Goal: Navigation & Orientation: Go to known website

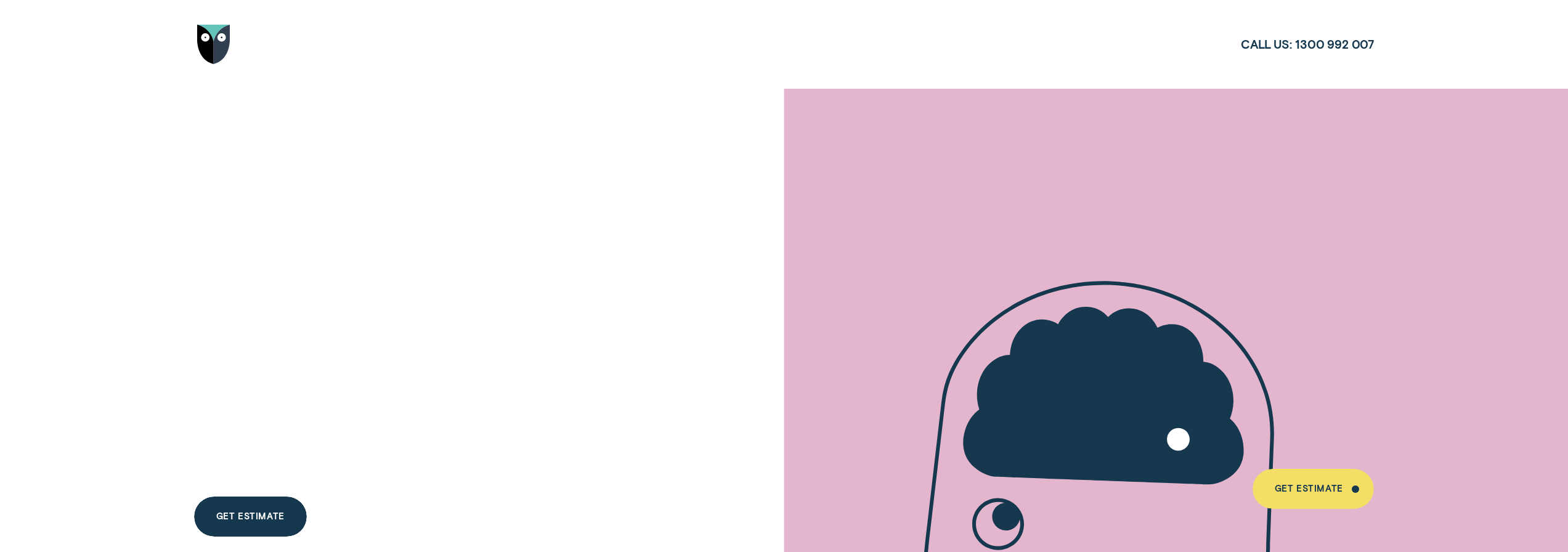
click at [210, 51] on img "Go to home page" at bounding box center [213, 45] width 33 height 40
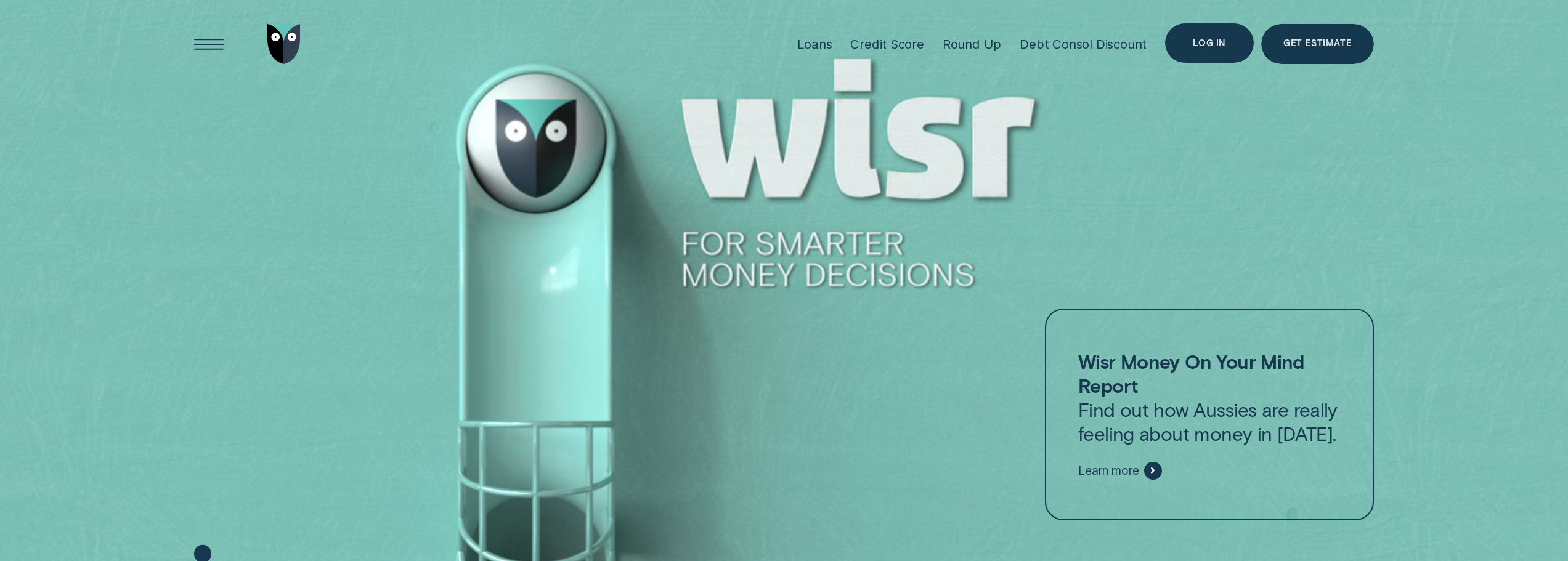
click at [1209, 45] on div "Log in" at bounding box center [1209, 43] width 33 height 8
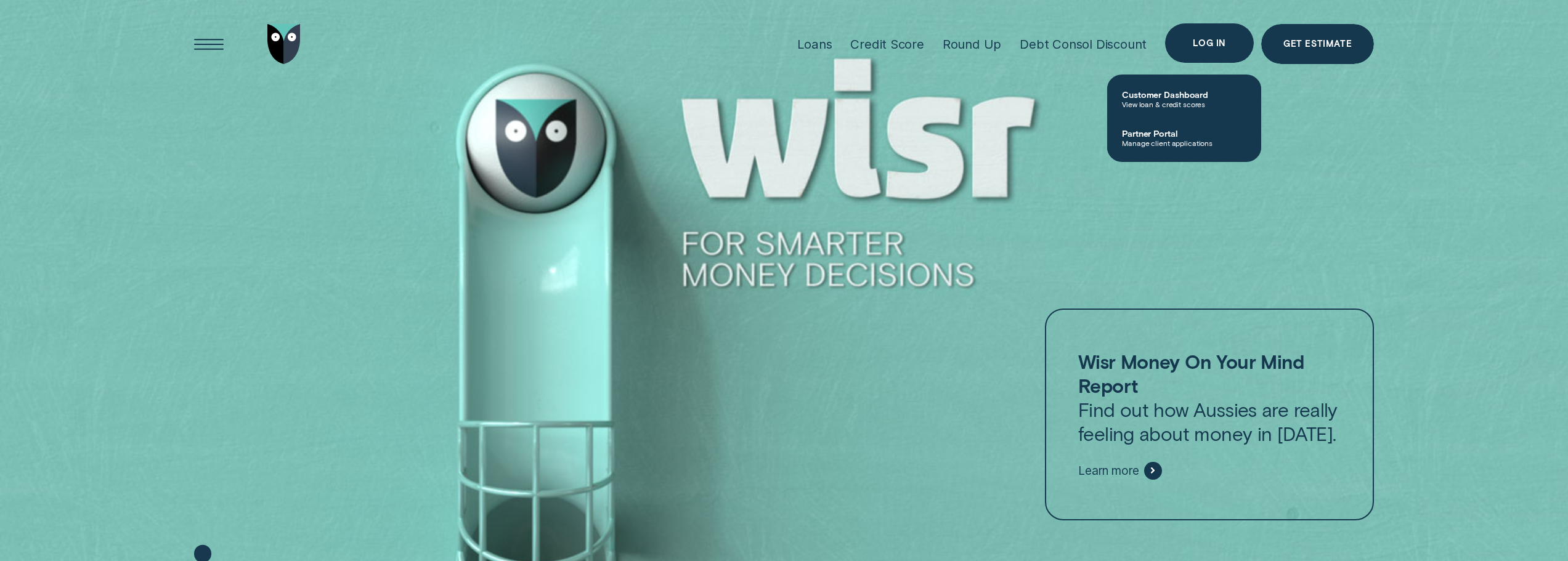
click at [1201, 51] on div "Log in" at bounding box center [1209, 43] width 88 height 40
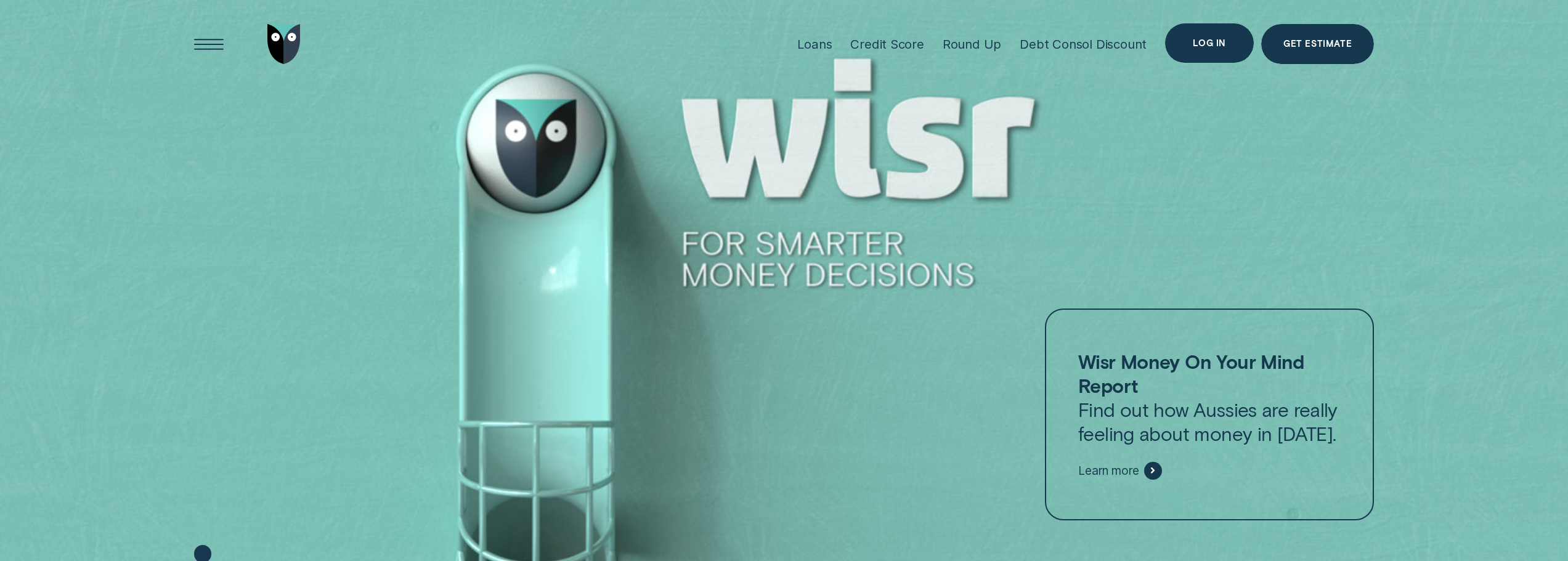
click at [1203, 56] on div "Log in" at bounding box center [1209, 43] width 88 height 40
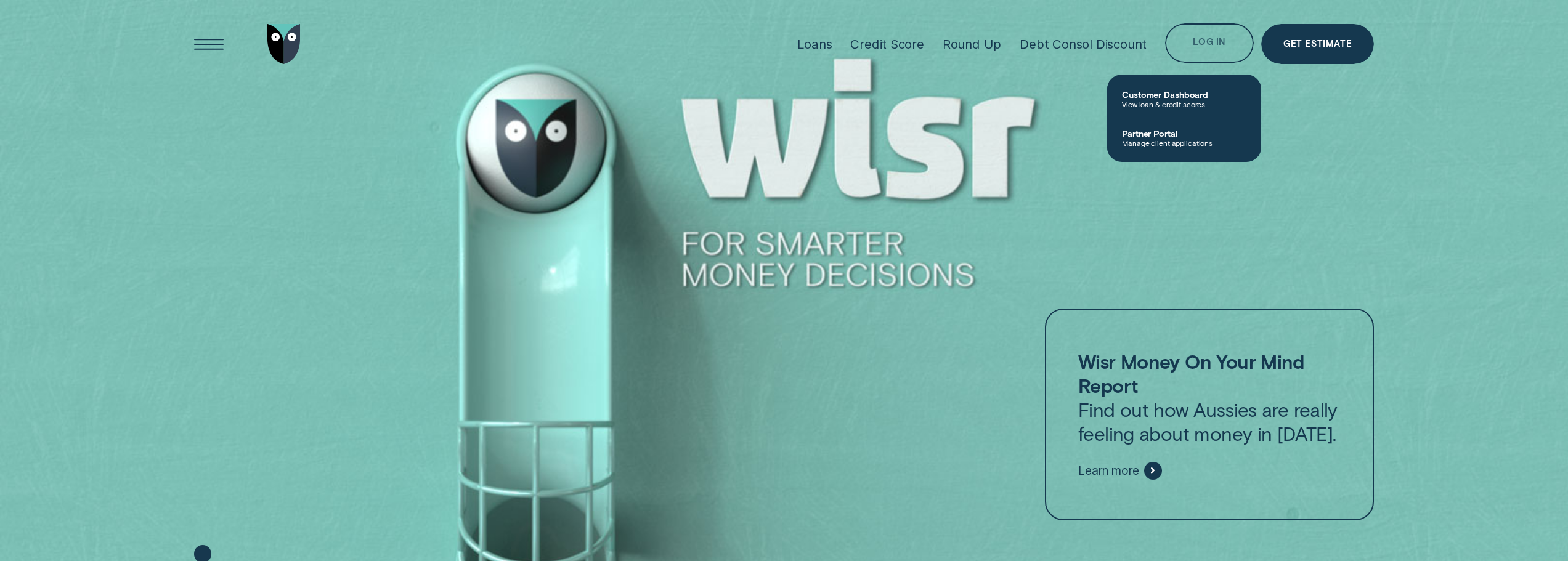
click at [1201, 46] on div "Log in" at bounding box center [1209, 45] width 33 height 8
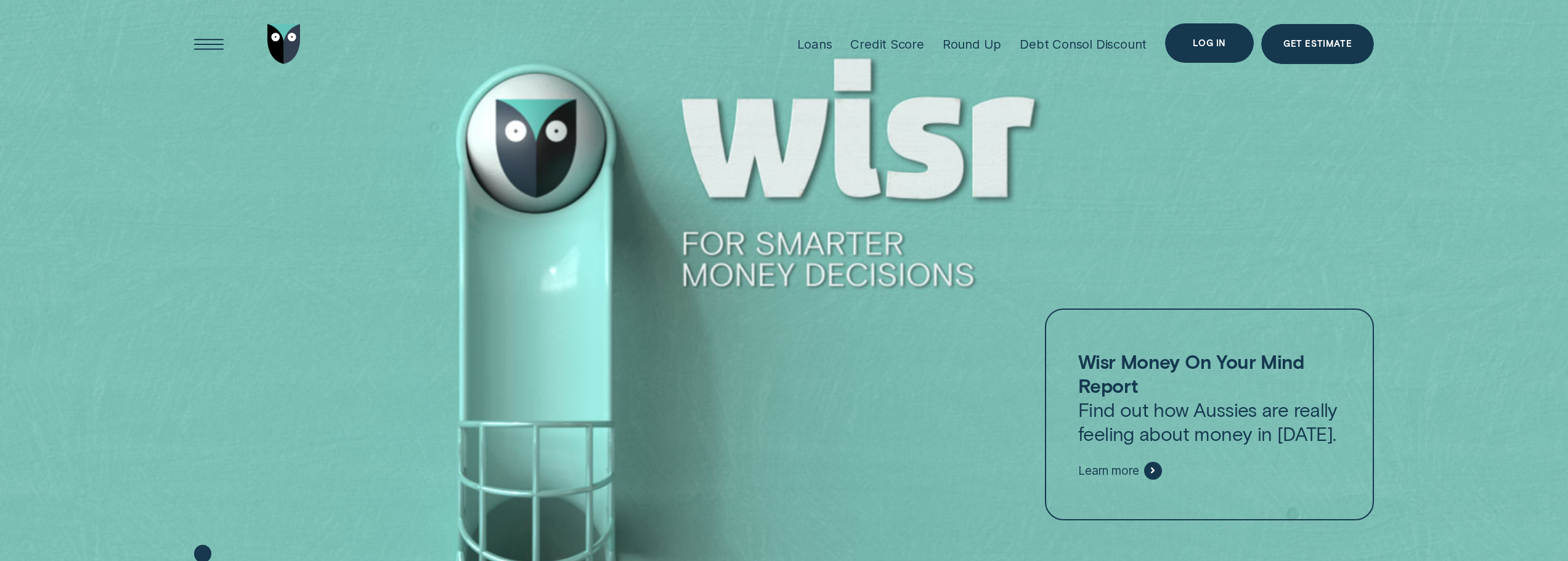
click at [1210, 33] on div "Log in" at bounding box center [1209, 43] width 88 height 40
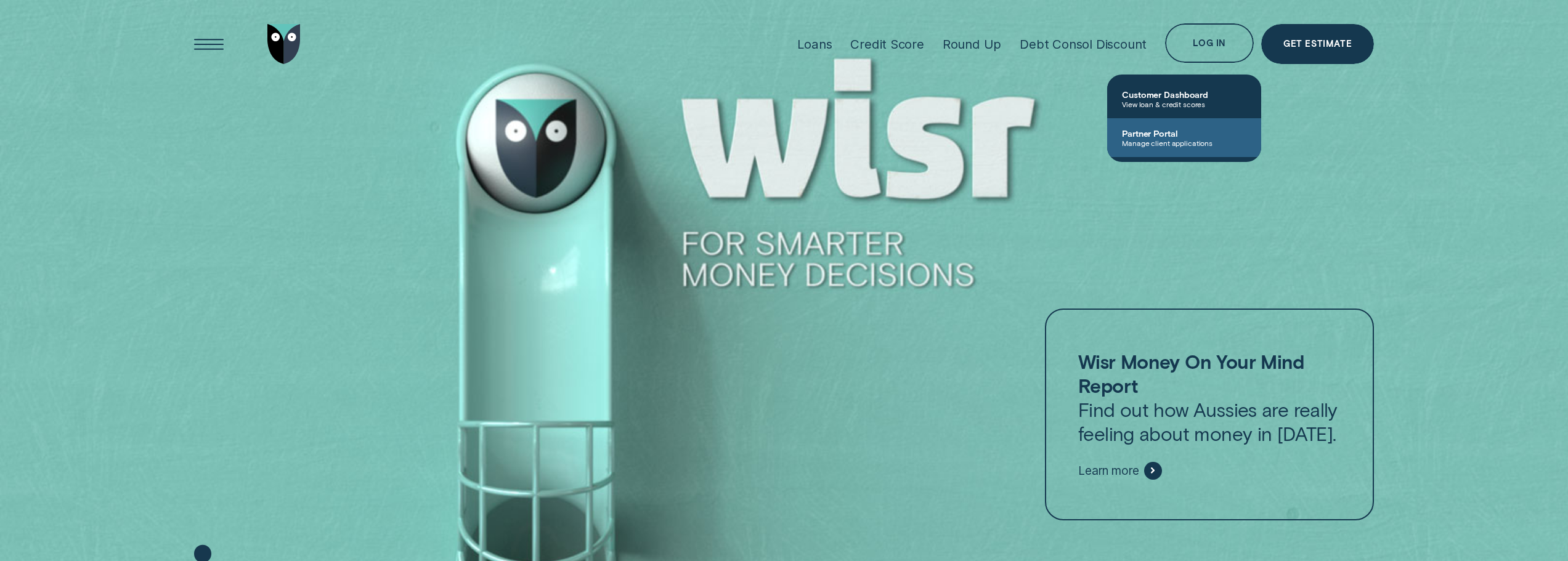
click at [1144, 136] on span "Partner Portal" at bounding box center [1184, 134] width 125 height 11
